Goal: Transaction & Acquisition: Purchase product/service

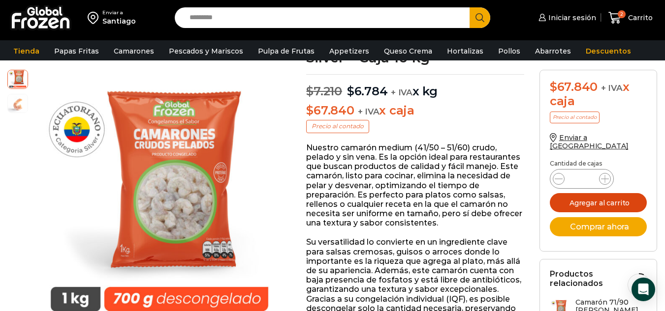
click at [585, 194] on button "Agregar al carrito" at bounding box center [598, 202] width 97 height 19
click at [617, 18] on icon at bounding box center [614, 17] width 13 height 13
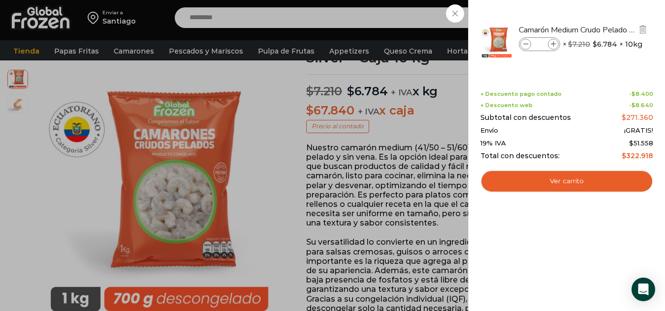
click at [524, 46] on icon at bounding box center [525, 44] width 5 height 5
type input "*"
click at [606, 30] on div "2 Carrito 2 2 Shopping Cart" at bounding box center [630, 17] width 49 height 23
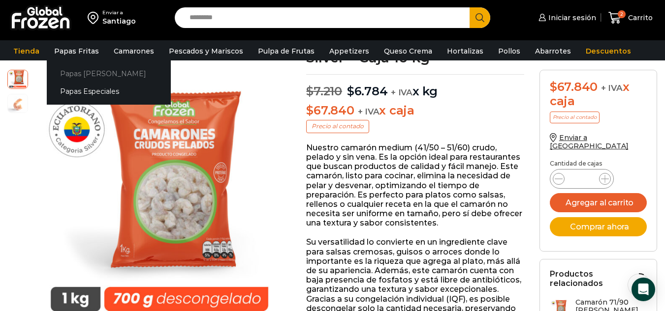
click at [82, 74] on link "Papas [PERSON_NAME]" at bounding box center [109, 73] width 124 height 18
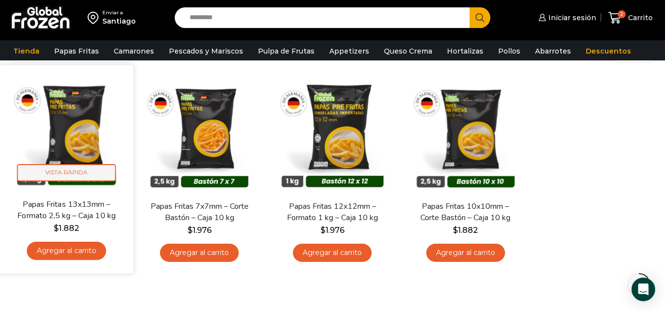
scroll to position [98, 0]
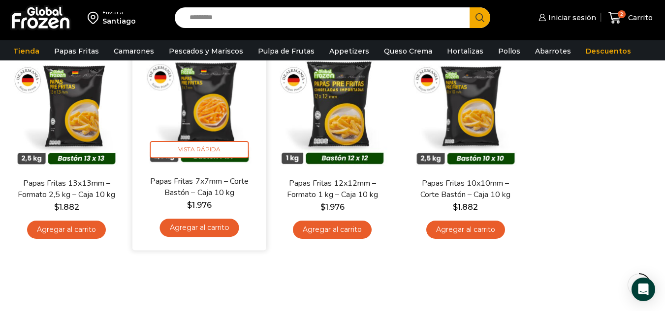
click at [189, 228] on link "Agregar al carrito" at bounding box center [199, 228] width 79 height 18
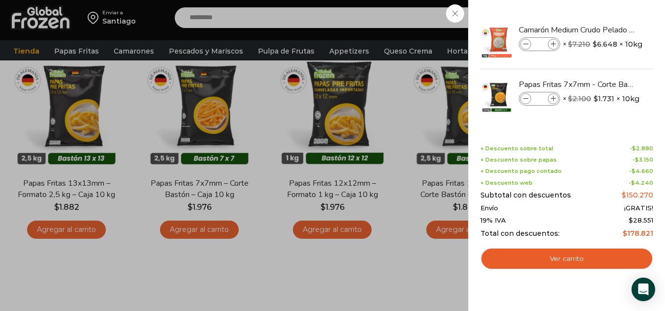
click at [606, 7] on div "3 Carrito 3 3 Shopping Cart *" at bounding box center [630, 17] width 49 height 23
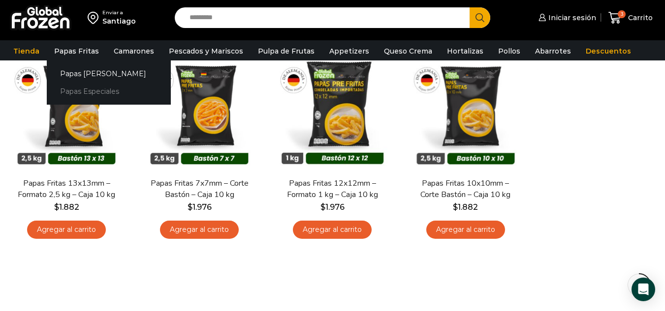
click at [73, 90] on link "Papas Especiales" at bounding box center [109, 92] width 124 height 18
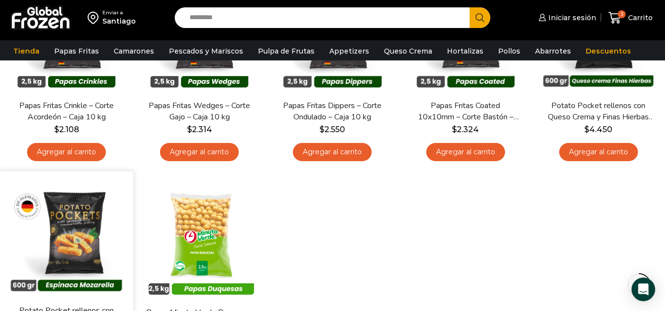
scroll to position [98, 0]
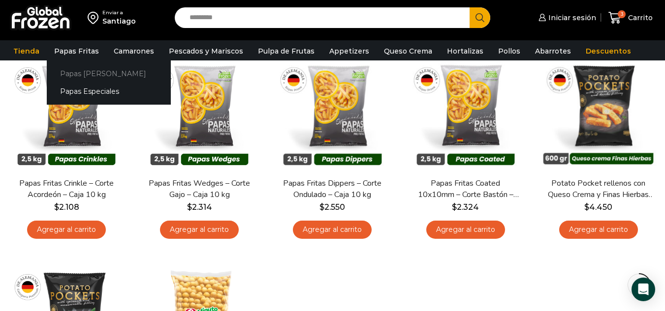
click at [83, 70] on link "Papas [PERSON_NAME]" at bounding box center [109, 73] width 124 height 18
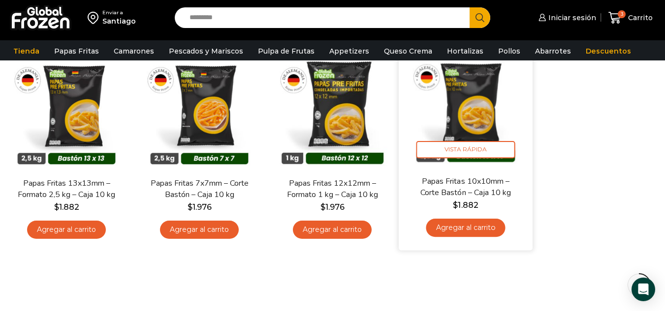
click at [447, 228] on link "Agregar al carrito" at bounding box center [465, 228] width 79 height 18
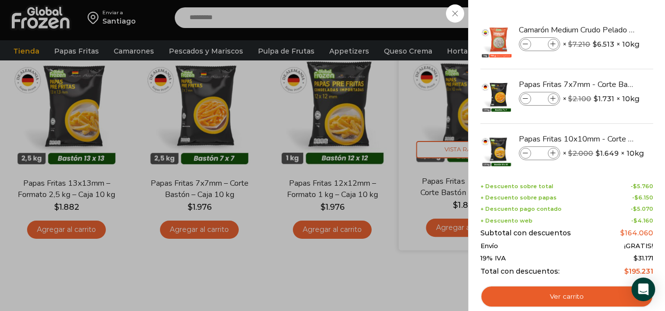
click at [606, 30] on div "4 Carrito 4 4 Shopping Cart *" at bounding box center [630, 17] width 49 height 23
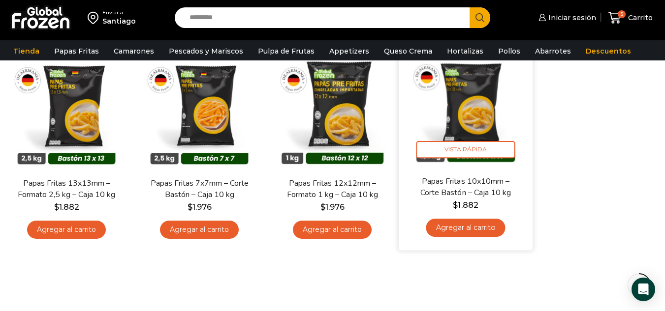
click at [447, 228] on link "Agregar al carrito" at bounding box center [465, 228] width 79 height 18
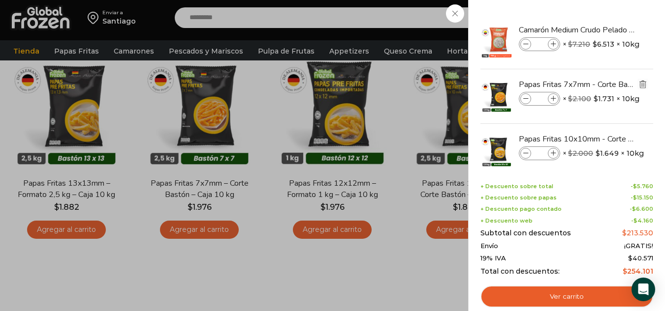
click at [644, 85] on img "Eliminar Papas Fritas 7x7mm - Corte Bastón - Caja 10 kg del carrito" at bounding box center [642, 84] width 9 height 9
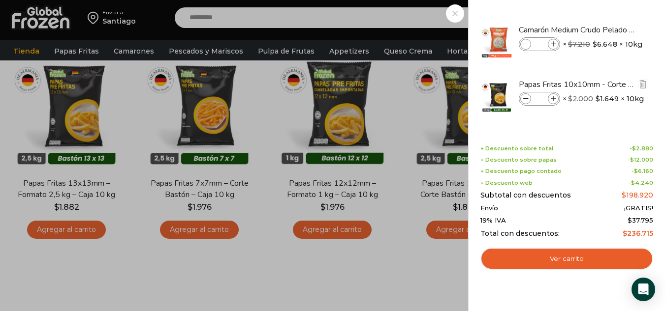
click at [555, 98] on icon at bounding box center [553, 98] width 5 height 5
type input "*"
click at [606, 21] on div "6 Carrito 6 6 Shopping Cart *" at bounding box center [630, 17] width 49 height 23
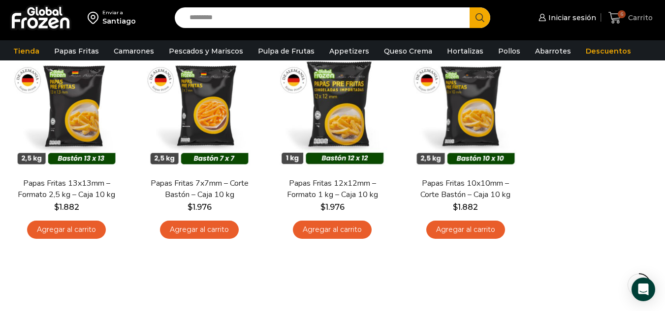
click at [633, 14] on span "Carrito" at bounding box center [638, 18] width 27 height 10
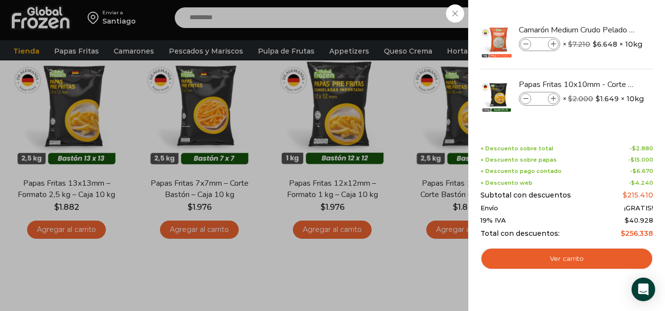
click at [606, 30] on div "7 Carrito 7 7 Shopping Cart" at bounding box center [630, 17] width 49 height 23
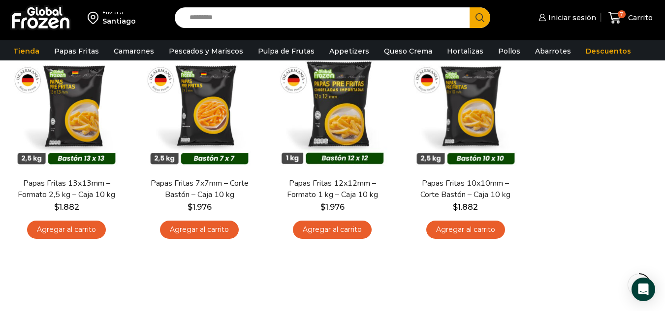
click at [238, 17] on input "Search input" at bounding box center [324, 17] width 280 height 21
type input "**"
click at [630, 19] on span "Carrito" at bounding box center [638, 18] width 27 height 10
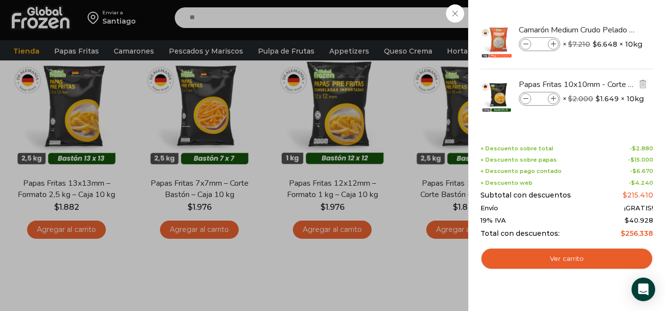
click at [525, 97] on icon at bounding box center [525, 98] width 5 height 5
type input "*"
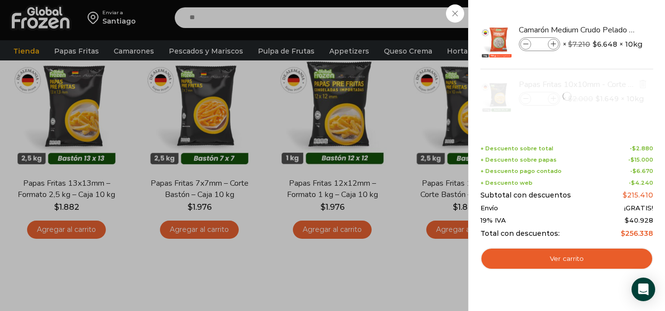
click at [525, 97] on div at bounding box center [566, 96] width 175 height 54
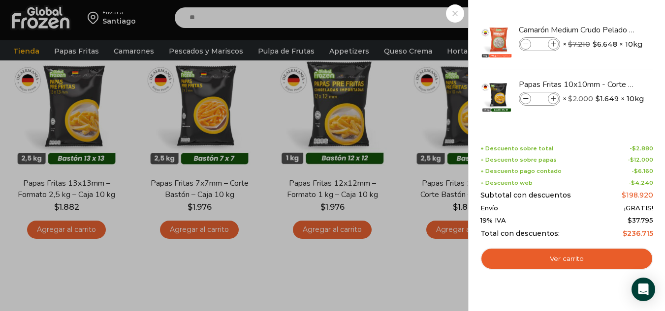
click at [606, 30] on div "6 Carrito 6 6 Shopping Cart" at bounding box center [630, 17] width 49 height 23
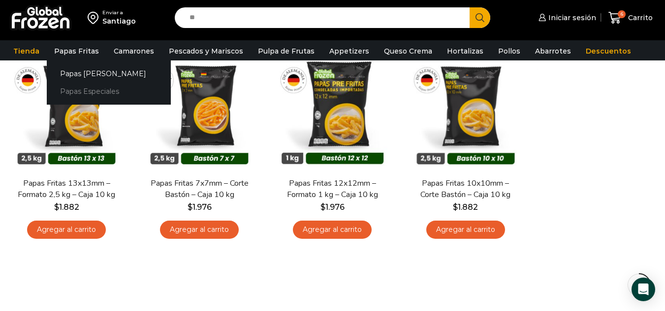
click at [82, 90] on link "Papas Especiales" at bounding box center [109, 92] width 124 height 18
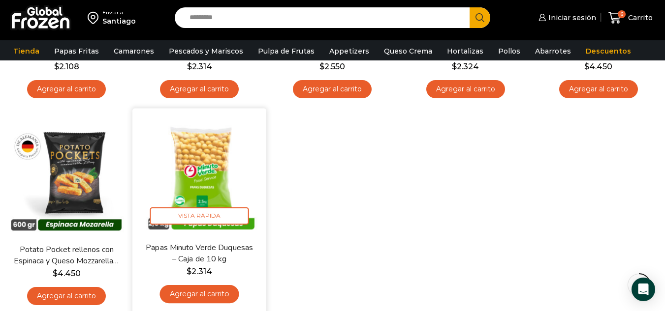
scroll to position [295, 0]
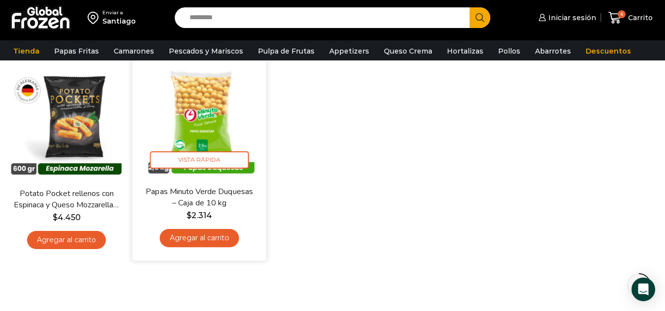
click at [223, 236] on link "Agregar al carrito" at bounding box center [199, 238] width 79 height 18
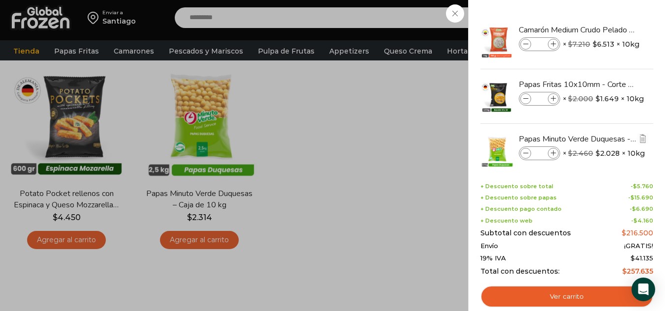
click at [553, 152] on icon at bounding box center [553, 153] width 5 height 5
type input "*"
click at [550, 153] on span at bounding box center [553, 153] width 11 height 11
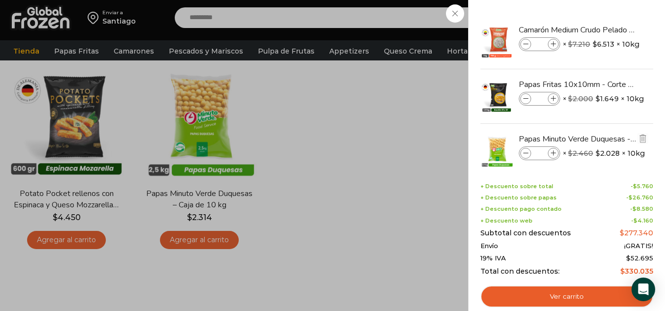
type input "*"
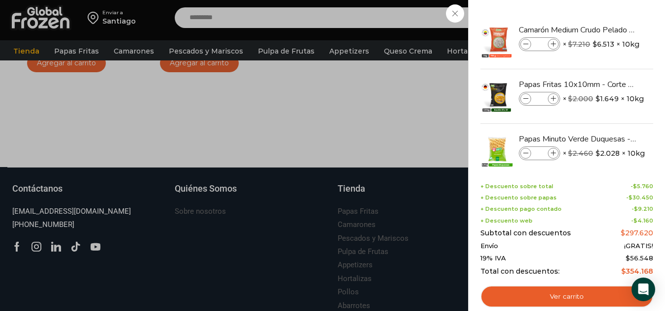
scroll to position [492, 0]
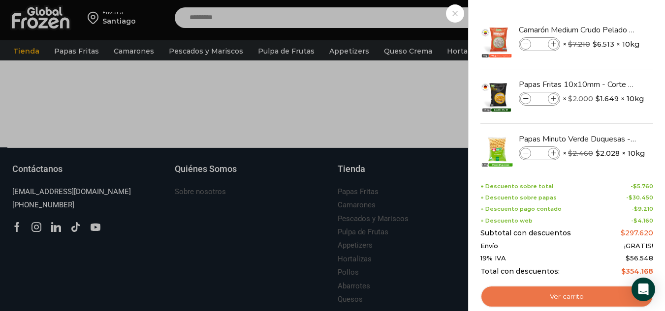
click at [560, 302] on link "Ver carrito" at bounding box center [566, 297] width 173 height 23
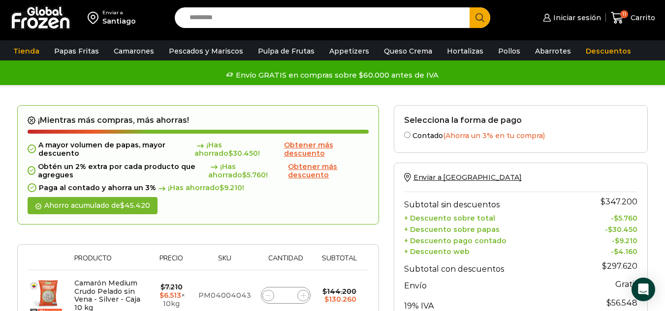
scroll to position [49, 0]
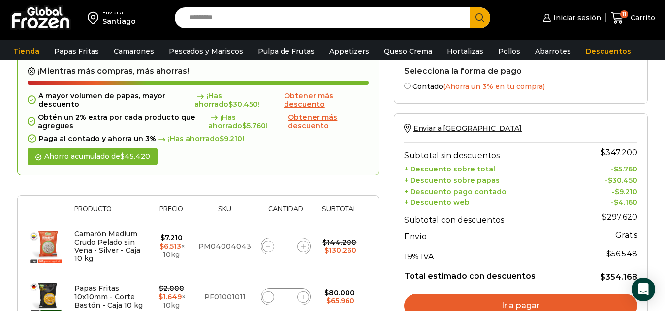
click at [305, 94] on span "Obtener más descuento" at bounding box center [308, 100] width 49 height 17
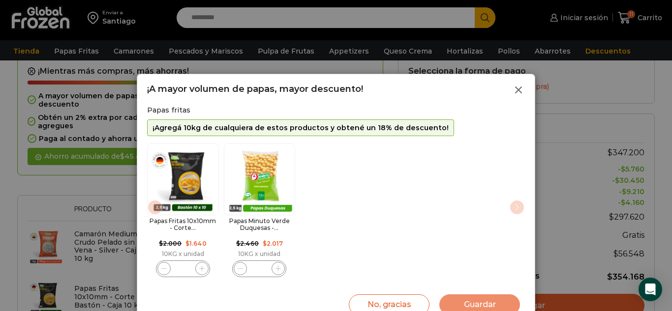
click at [513, 90] on icon at bounding box center [519, 90] width 12 height 12
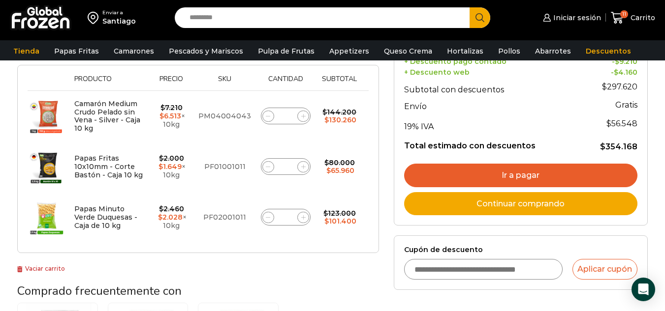
scroll to position [197, 0]
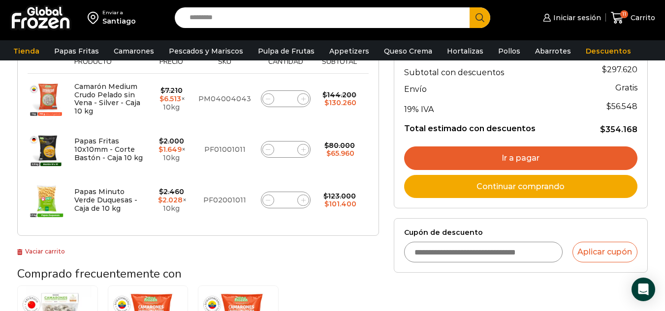
click at [490, 156] on link "Ir a pagar" at bounding box center [520, 159] width 233 height 24
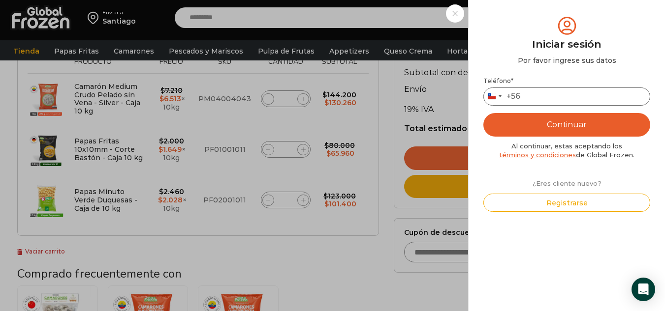
click at [532, 96] on input "Teléfono *" at bounding box center [566, 97] width 167 height 18
type input "*********"
click at [508, 204] on button "Registrarse" at bounding box center [566, 203] width 167 height 18
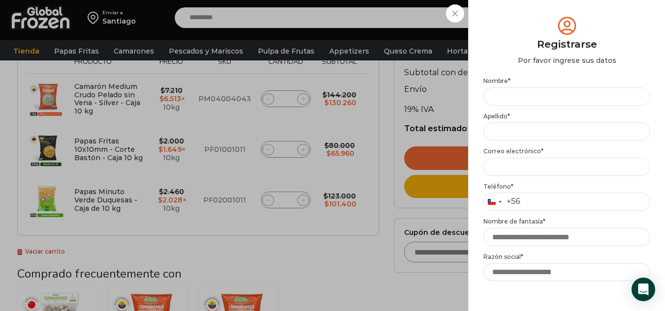
click at [540, 8] on div "Iniciar sesión Mi cuenta Login Register Iniciar sesión Por favor ingrese sus da…" at bounding box center [570, 18] width 60 height 20
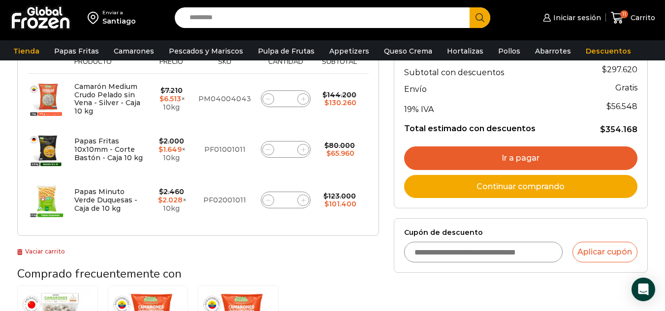
click at [491, 162] on link "Ir a pagar" at bounding box center [520, 159] width 233 height 24
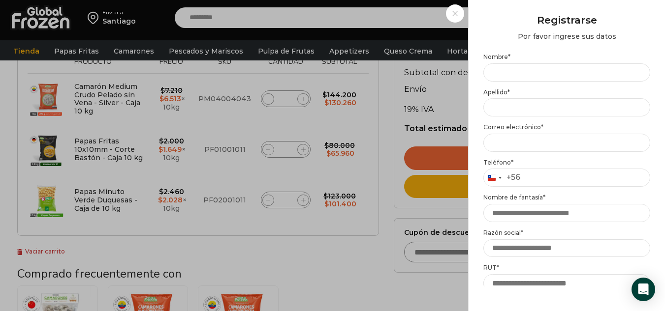
scroll to position [0, 0]
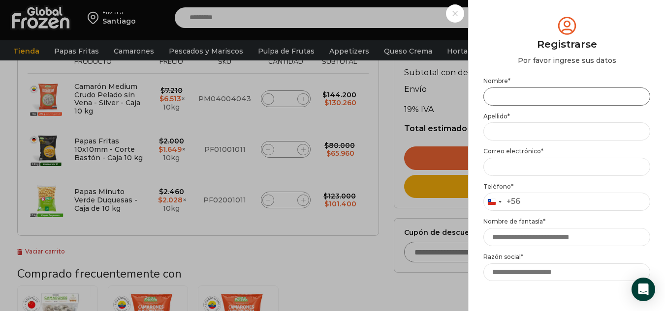
click at [522, 97] on input "Nombre *" at bounding box center [566, 97] width 167 height 18
type input "*"
click at [508, 94] on input "*" at bounding box center [566, 97] width 167 height 18
type input "**********"
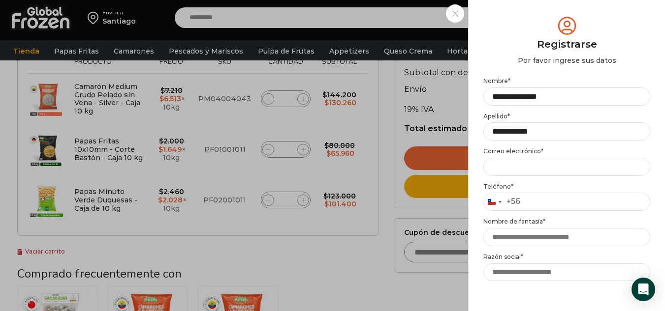
type input "**********"
type input "*********"
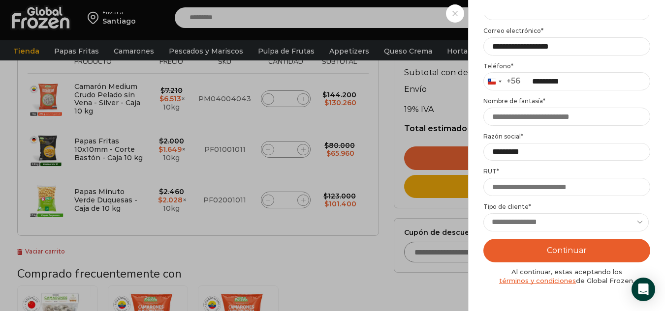
scroll to position [148, 0]
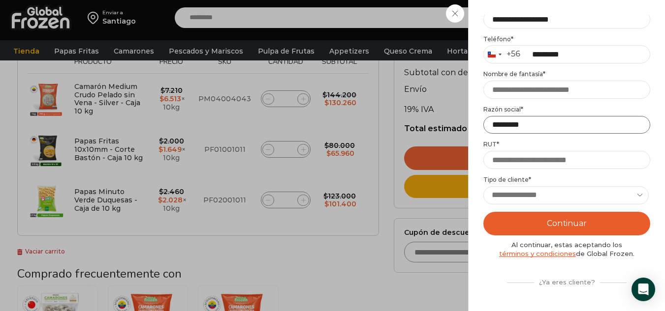
drag, startPoint x: 538, startPoint y: 123, endPoint x: 483, endPoint y: 124, distance: 55.1
click at [483, 124] on div "Mi cuenta Login Register Iniciar sesión Por favor ingrese sus datos Iniciar ses…" at bounding box center [566, 155] width 197 height 311
type input "**********"
click at [514, 124] on input "Razón social *" at bounding box center [566, 125] width 167 height 18
type input "**********"
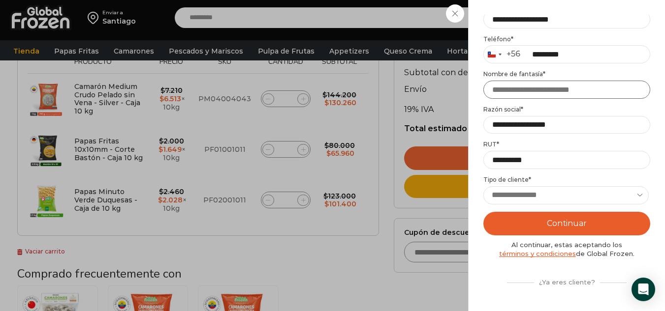
click at [566, 98] on input "Nombre de fantasía *" at bounding box center [566, 90] width 167 height 18
type input "**********"
click at [516, 194] on select "**********" at bounding box center [565, 195] width 165 height 18
select select "******"
click at [483, 186] on select "**********" at bounding box center [565, 195] width 165 height 18
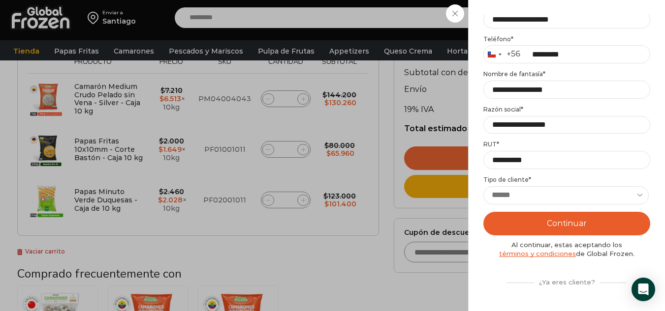
click at [606, 226] on button "Continuar" at bounding box center [566, 224] width 167 height 24
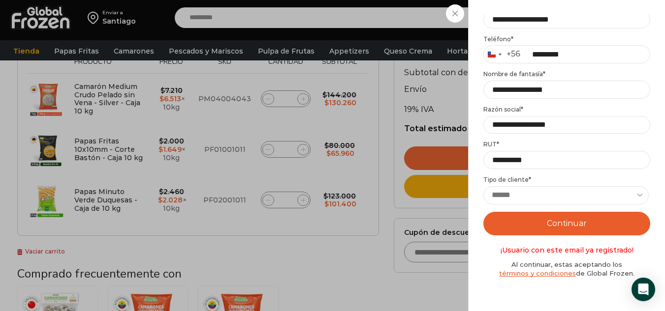
click at [540, 28] on div "Iniciar sesión Mi cuenta Login Register Iniciar sesión Por favor ingrese sus da…" at bounding box center [570, 18] width 60 height 20
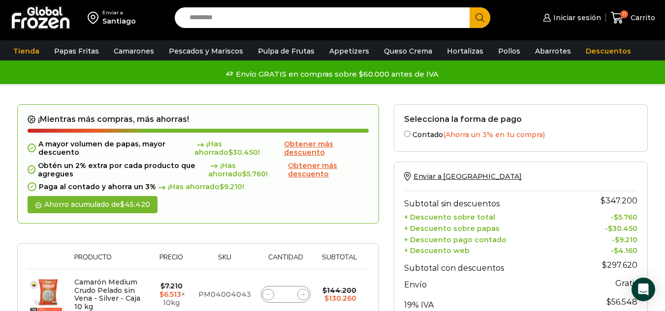
scroll to position [0, 0]
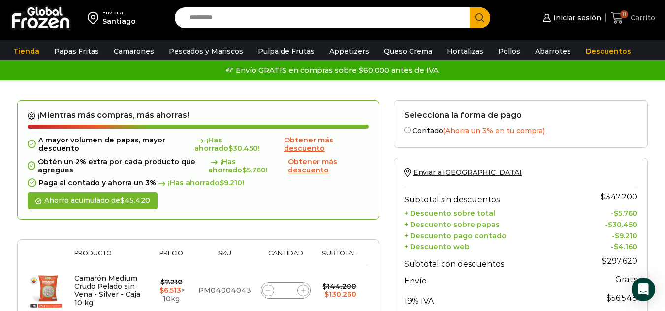
click at [641, 20] on span "Carrito" at bounding box center [641, 18] width 27 height 10
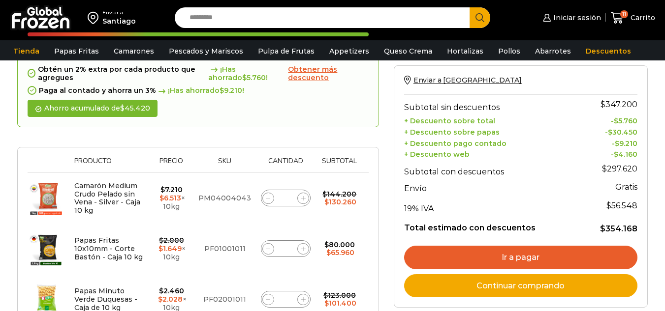
scroll to position [98, 0]
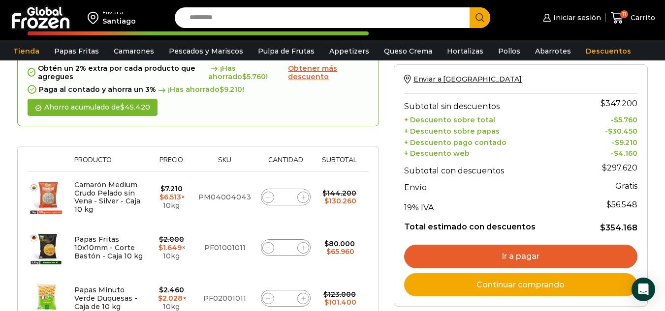
click at [470, 250] on link "Ir a pagar" at bounding box center [520, 257] width 233 height 24
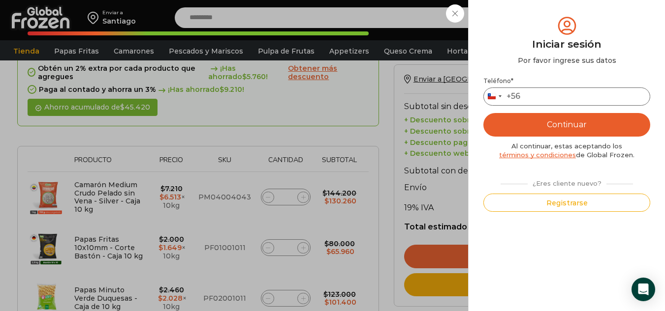
click at [530, 90] on input "Teléfono *" at bounding box center [566, 97] width 167 height 18
type input "*********"
click at [556, 123] on button "Continuar" at bounding box center [566, 125] width 167 height 24
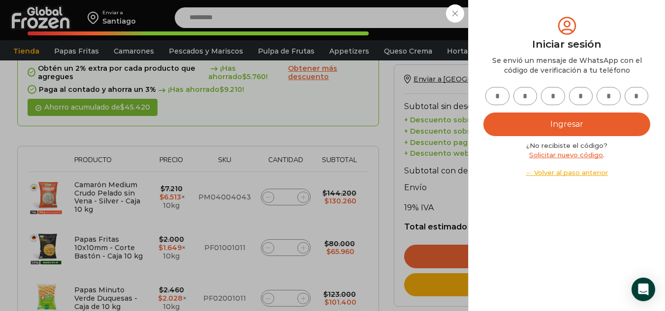
click at [491, 91] on input "text" at bounding box center [497, 96] width 24 height 18
type input "*"
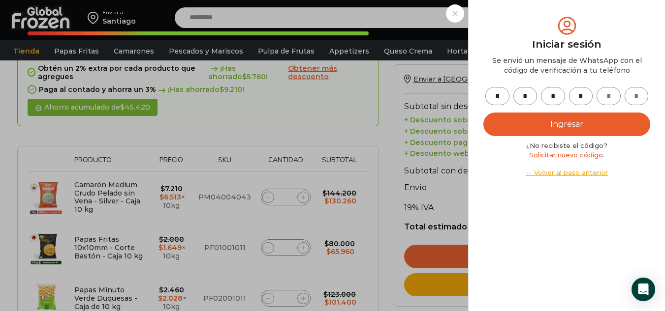
type input "*"
click at [514, 127] on button "Ingresar" at bounding box center [566, 125] width 167 height 24
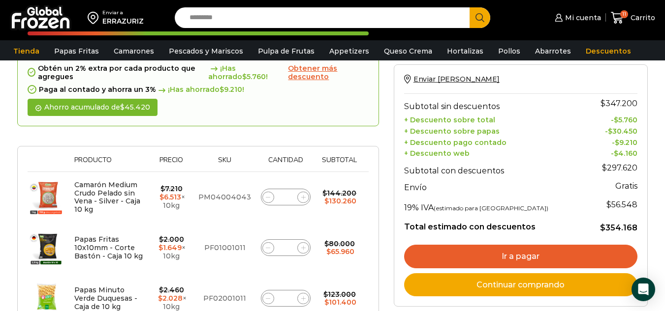
scroll to position [148, 0]
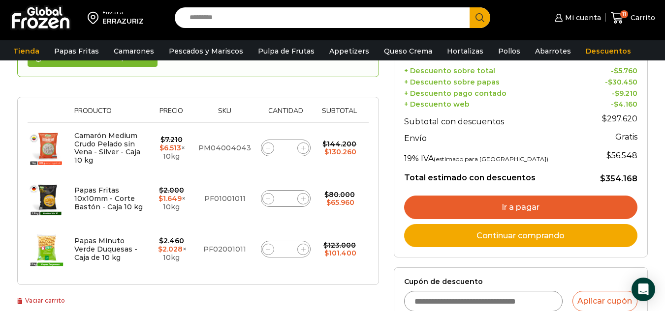
click at [488, 210] on link "Ir a pagar" at bounding box center [520, 208] width 233 height 24
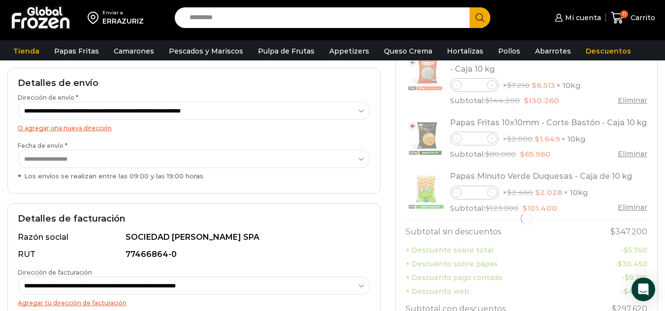
scroll to position [148, 0]
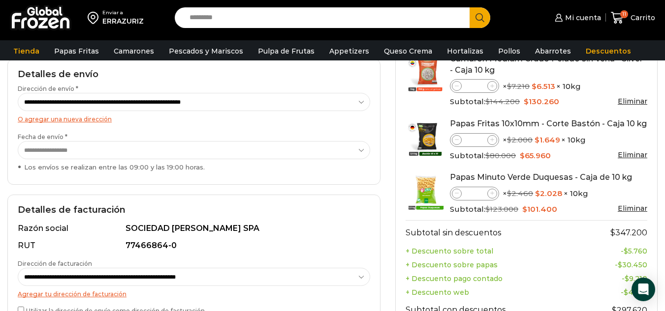
click at [83, 153] on select "**********" at bounding box center [194, 150] width 352 height 18
click at [18, 141] on select "**********" at bounding box center [194, 150] width 352 height 18
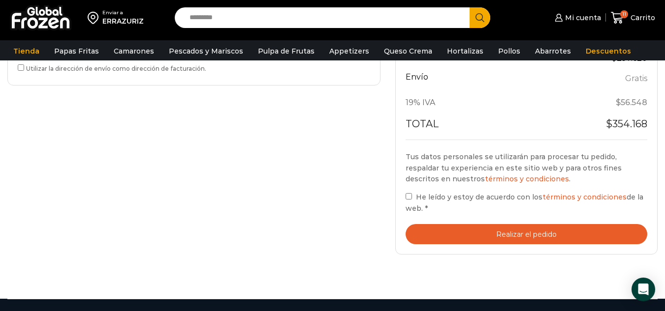
scroll to position [394, 0]
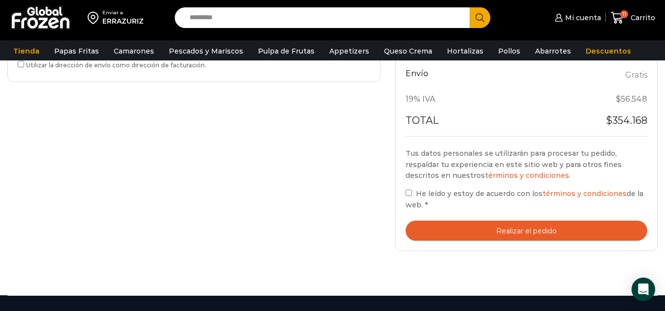
click at [455, 242] on div "Tu pedido Product Camarón Medium Crudo Pelado sin Vena - Silver - Caja 10 kg Ca…" at bounding box center [526, 3] width 262 height 496
click at [462, 237] on button "Realizar el pedido" at bounding box center [526, 231] width 242 height 20
